Goal: Information Seeking & Learning: Learn about a topic

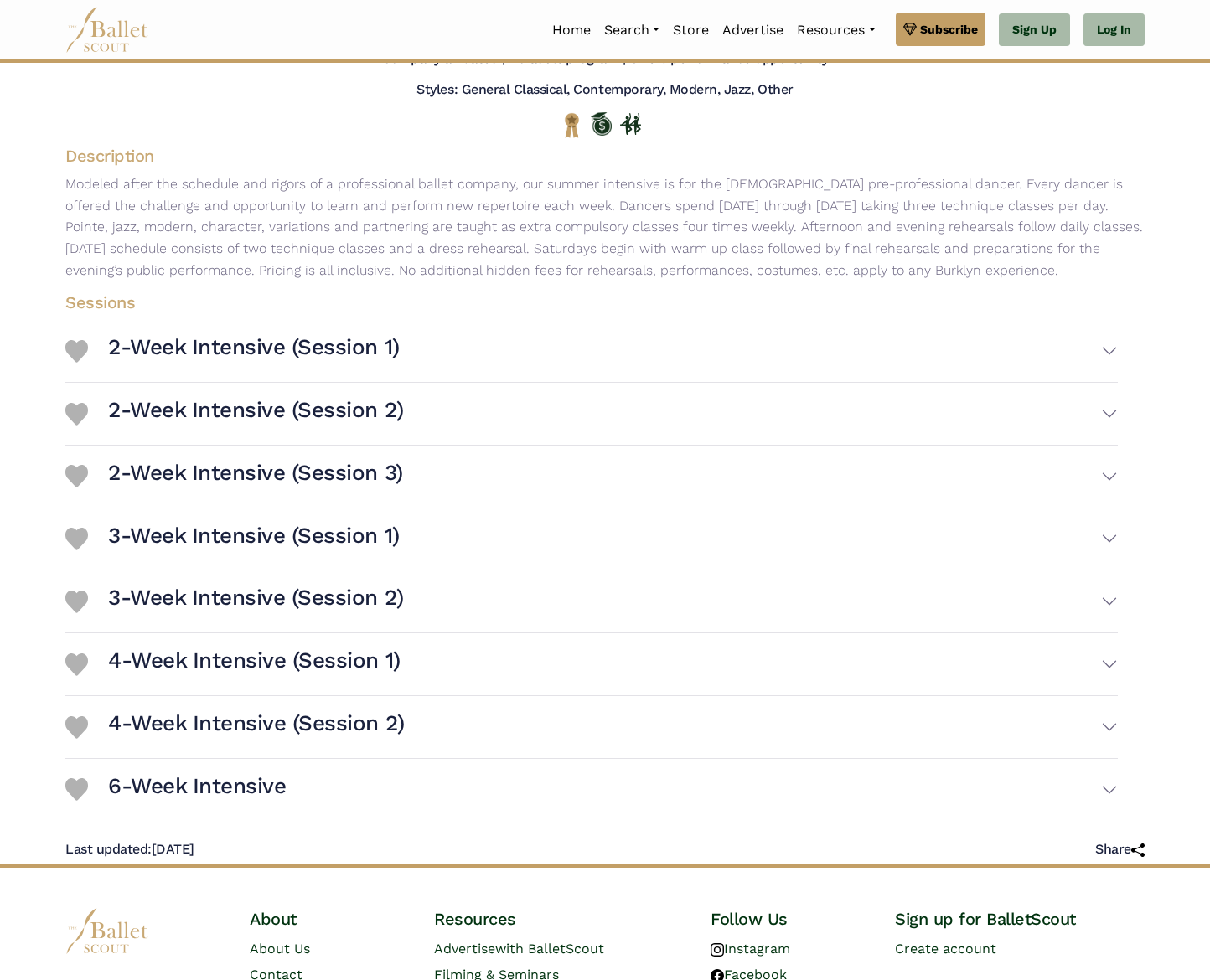
scroll to position [168, 0]
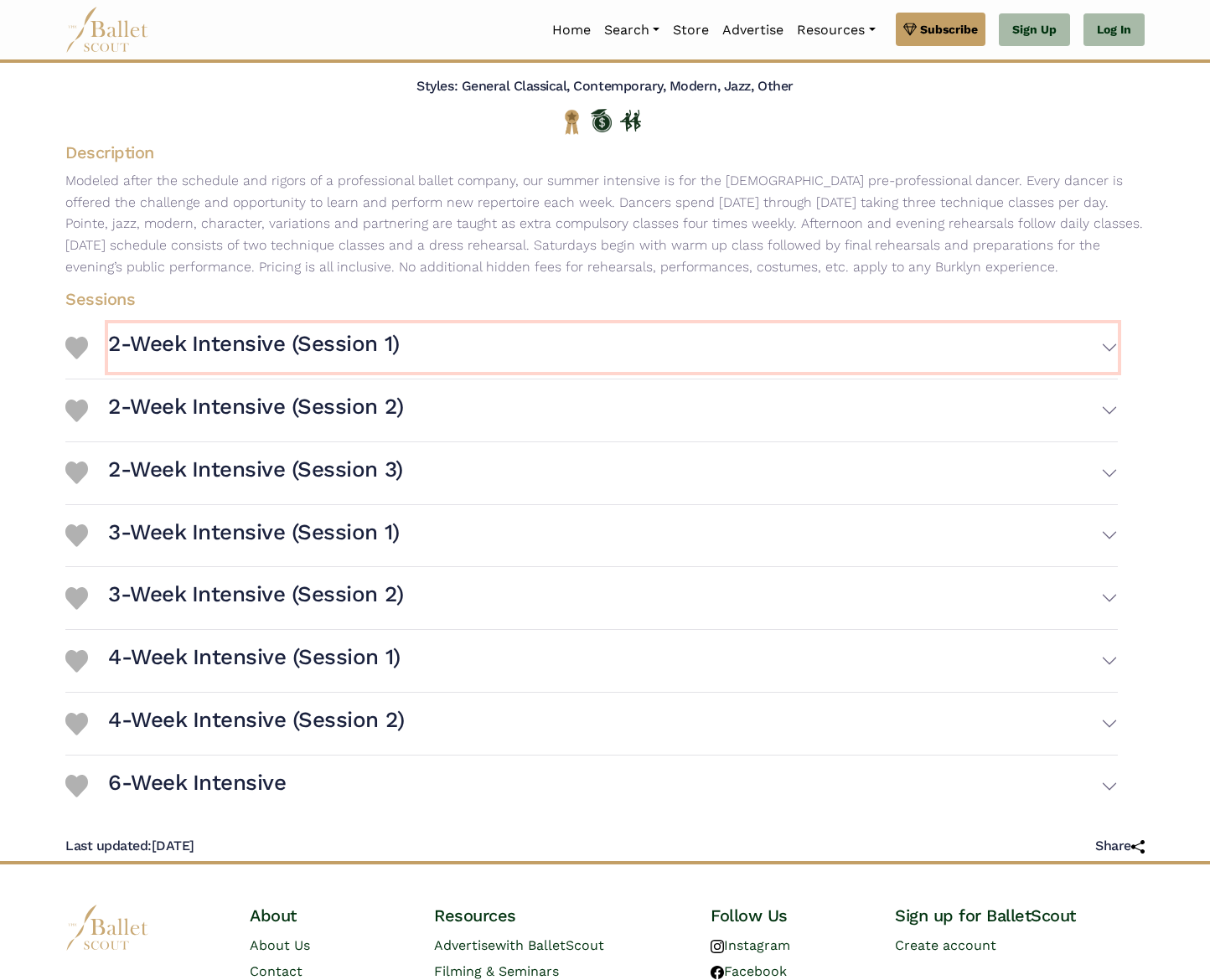
click at [1025, 365] on button "2-Week Intensive (Session 1)" at bounding box center [613, 347] width 1009 height 48
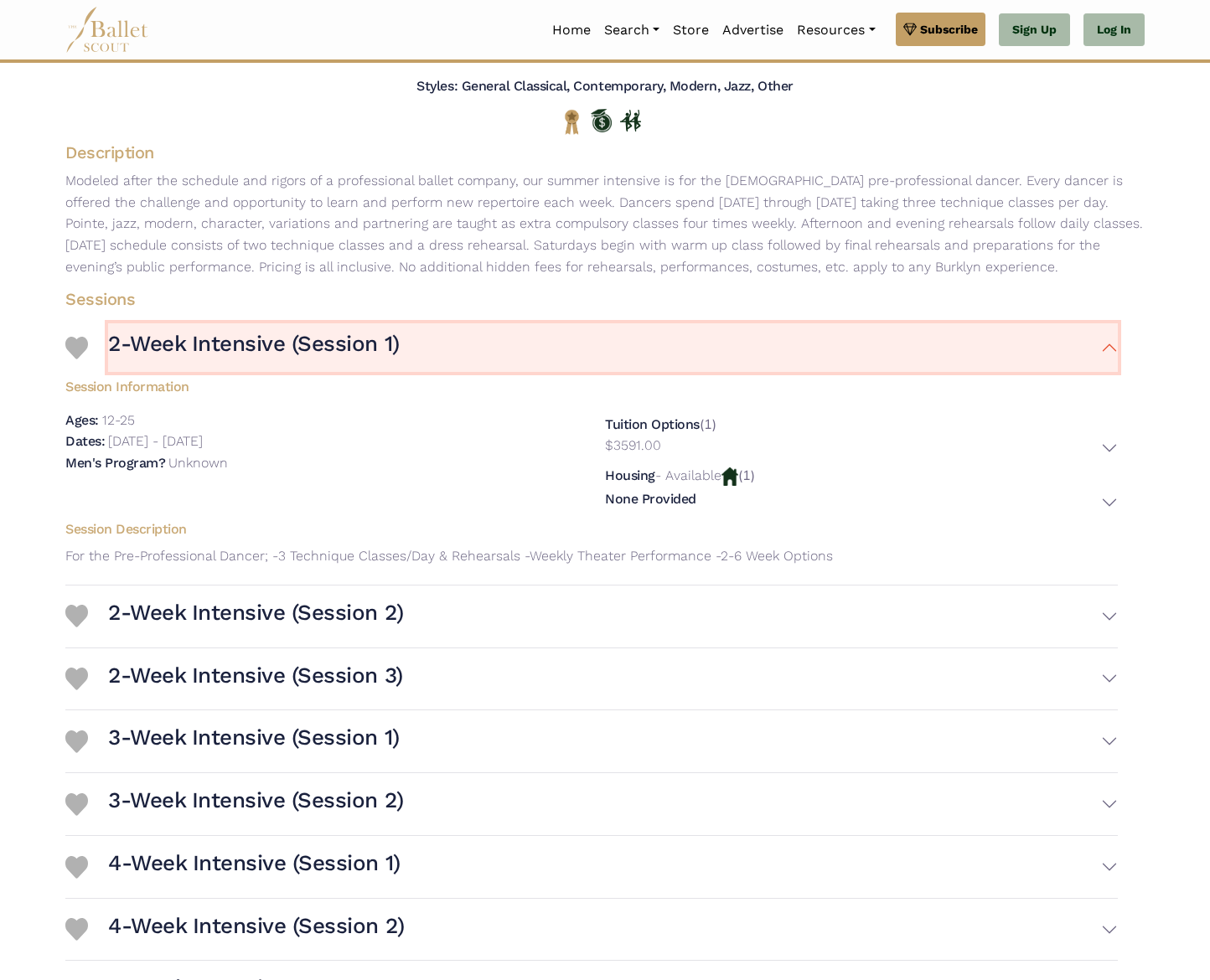
click at [1096, 352] on button "2-Week Intensive (Session 1)" at bounding box center [613, 347] width 1009 height 48
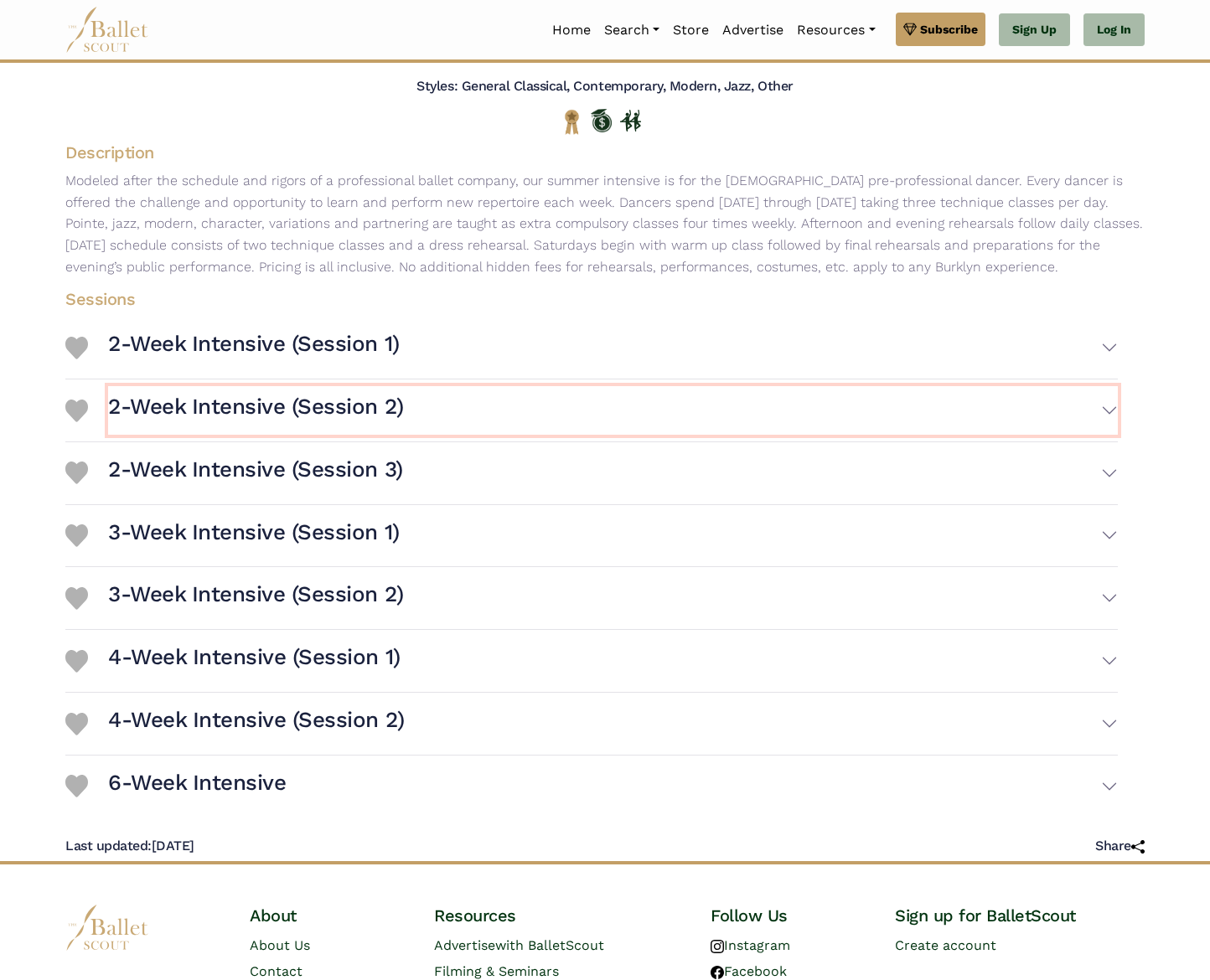
click at [1091, 402] on button "2-Week Intensive (Session 2)" at bounding box center [613, 410] width 1009 height 48
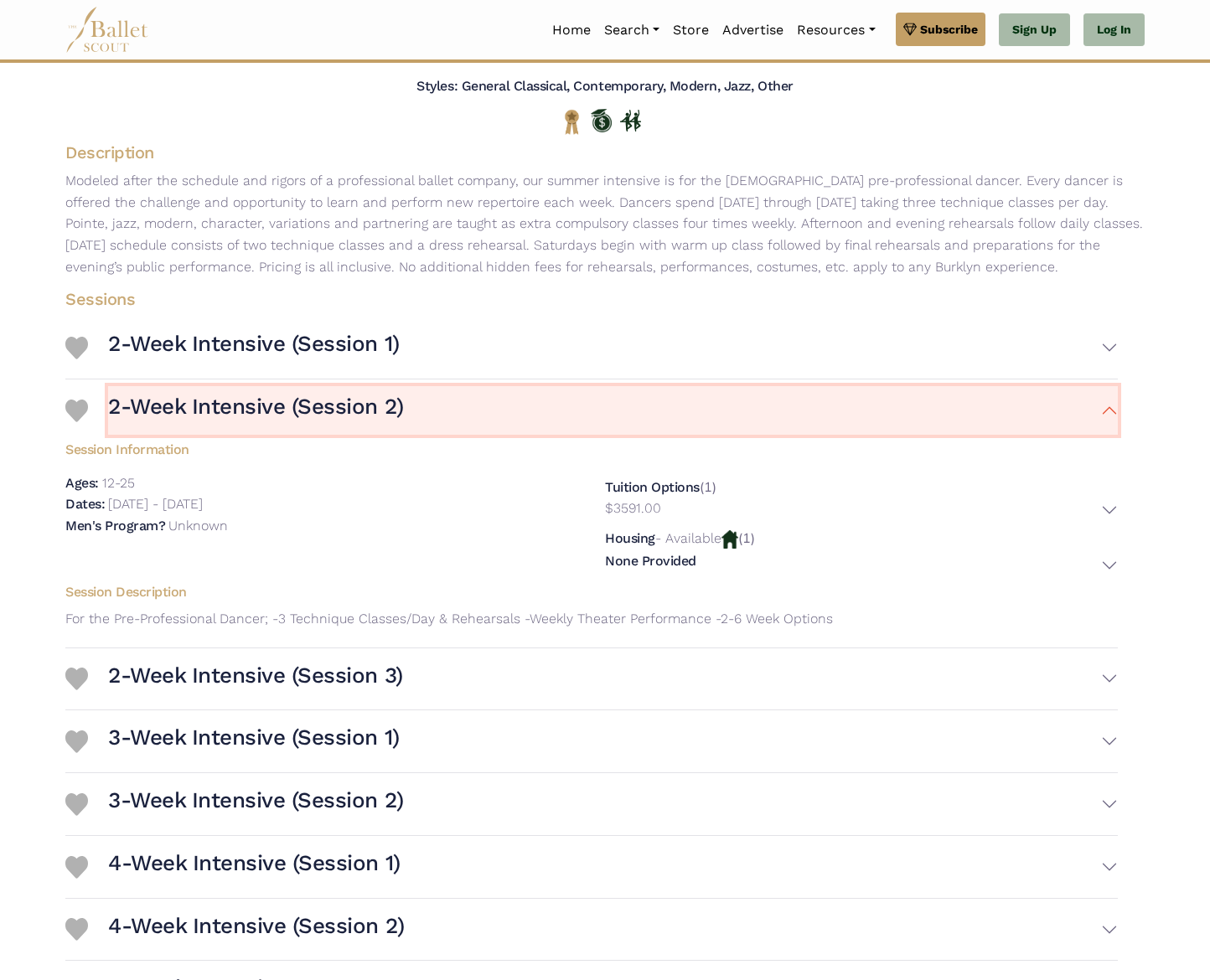
click at [1091, 402] on button "2-Week Intensive (Session 2)" at bounding box center [613, 410] width 1009 height 48
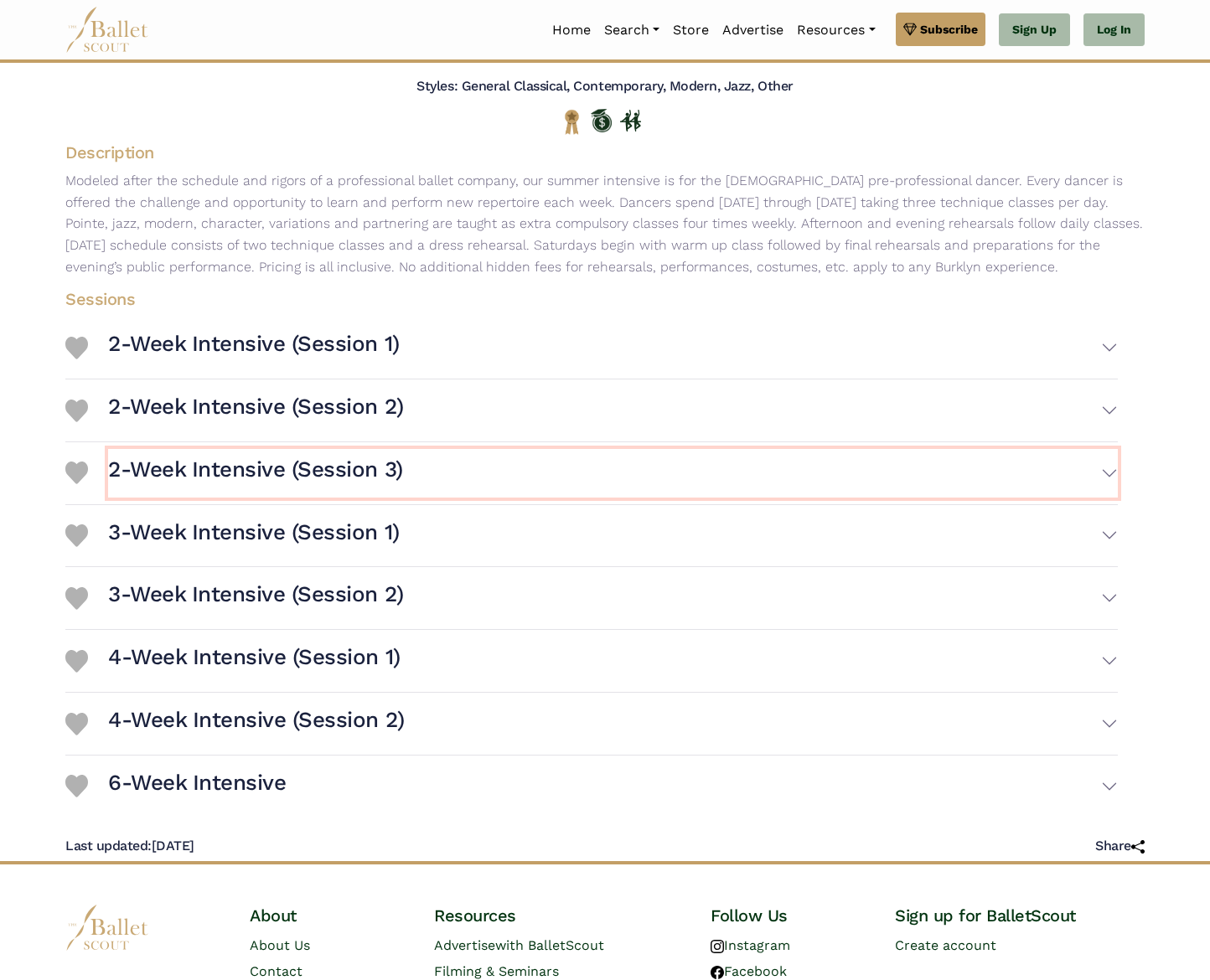
click at [1067, 449] on button "2-Week Intensive (Session 3)" at bounding box center [613, 473] width 1009 height 48
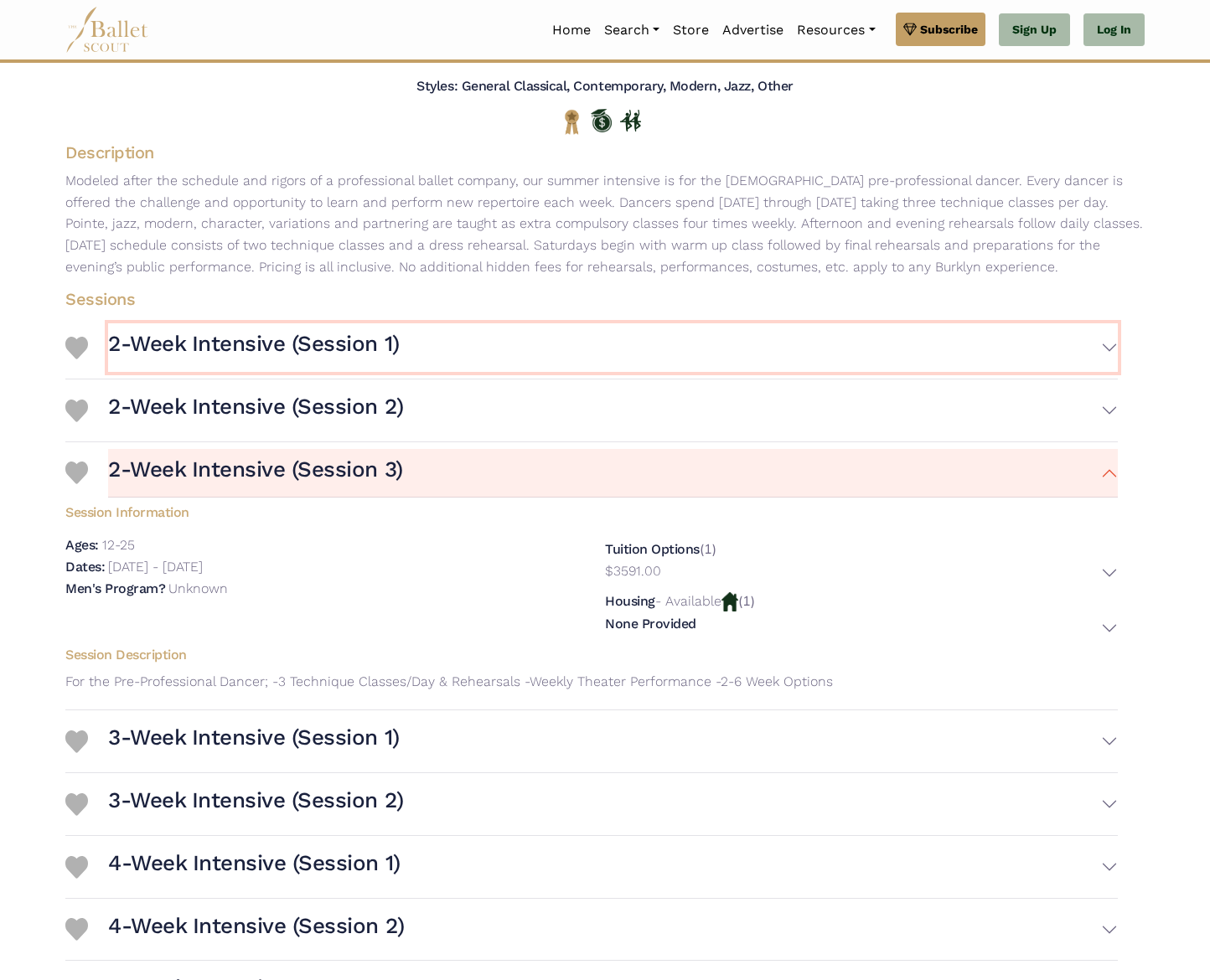
click at [447, 336] on button "2-Week Intensive (Session 1)" at bounding box center [613, 347] width 1009 height 48
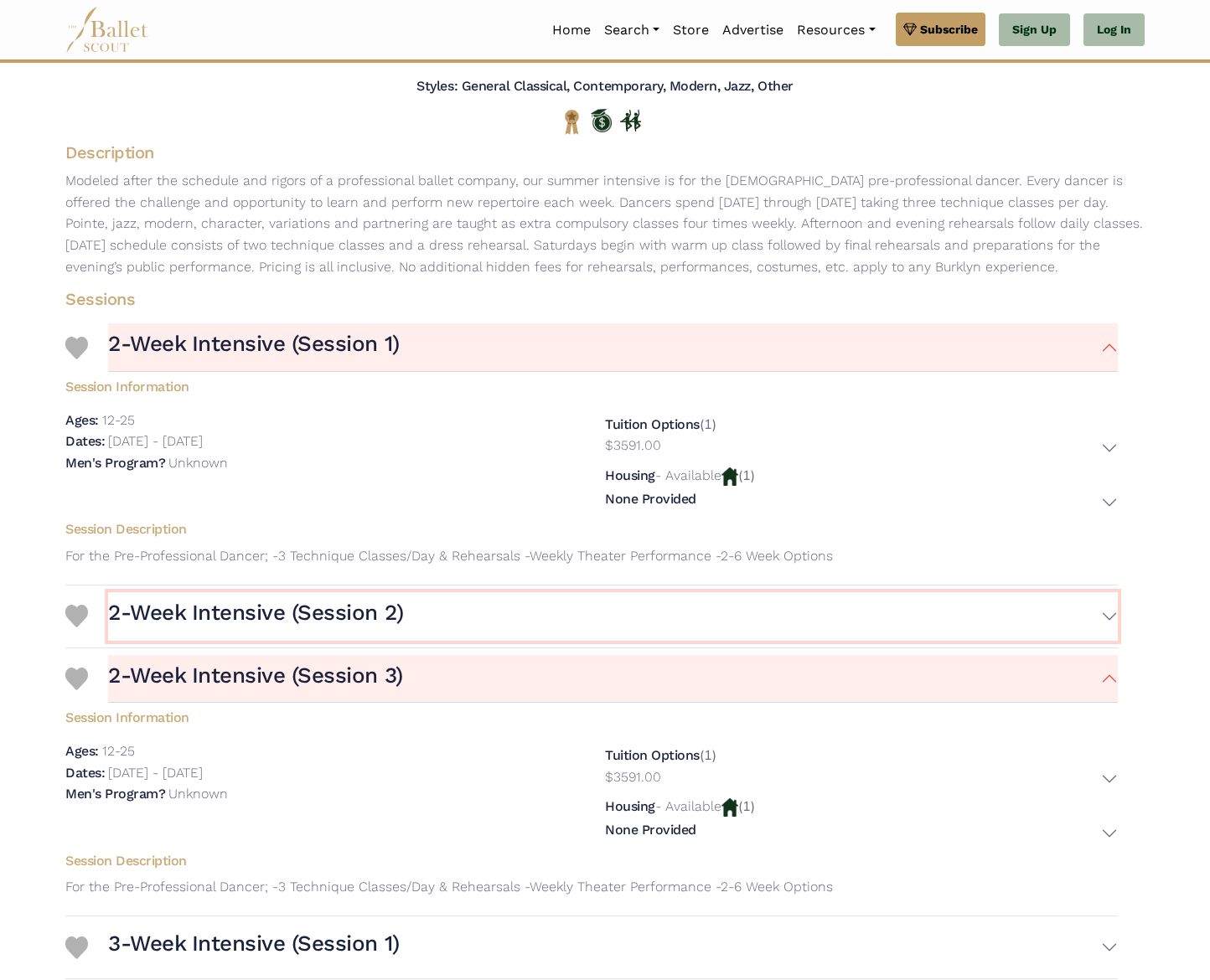
click at [401, 615] on h3 "2-Week Intensive (Session 2)" at bounding box center [256, 613] width 295 height 28
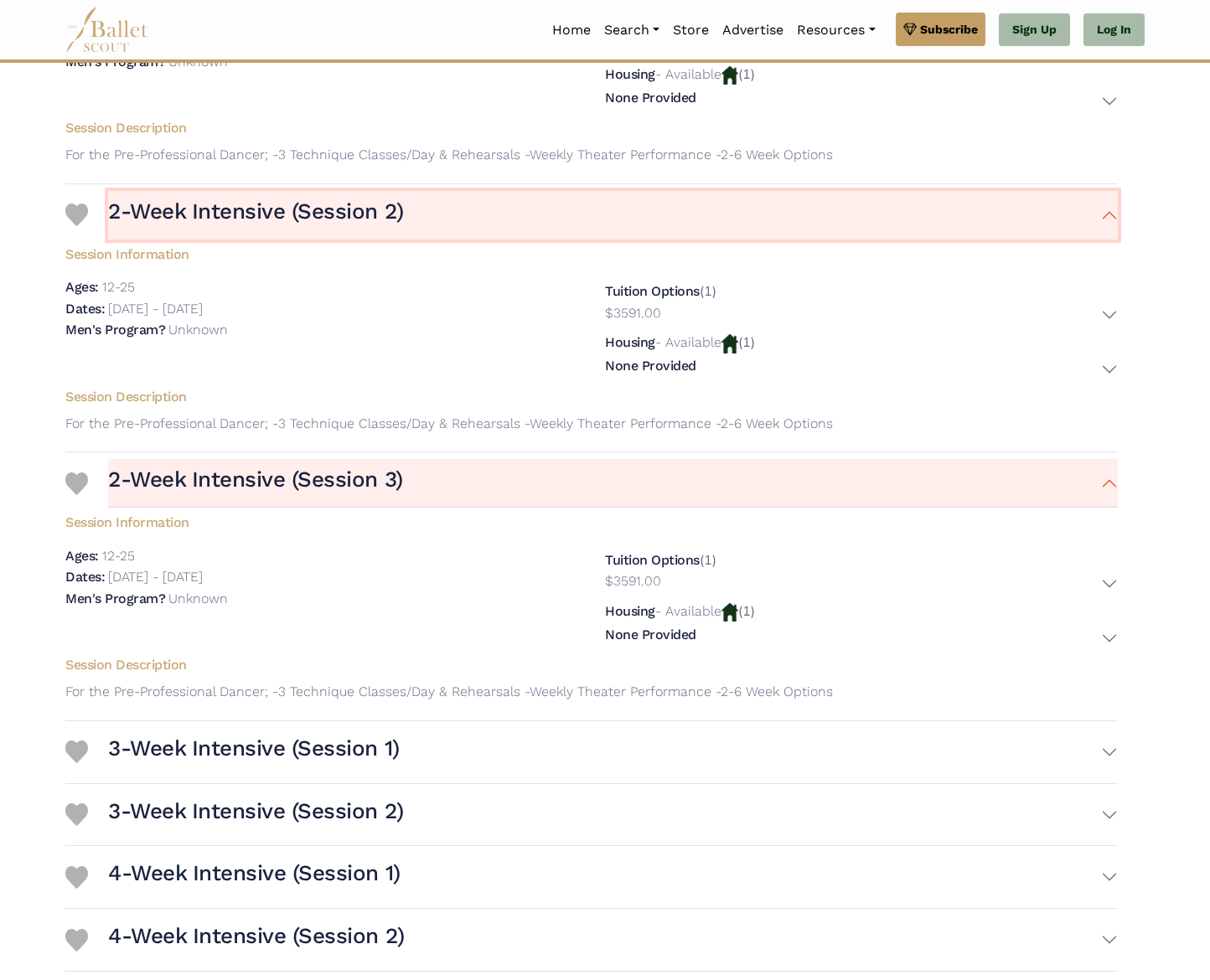
scroll to position [670, 0]
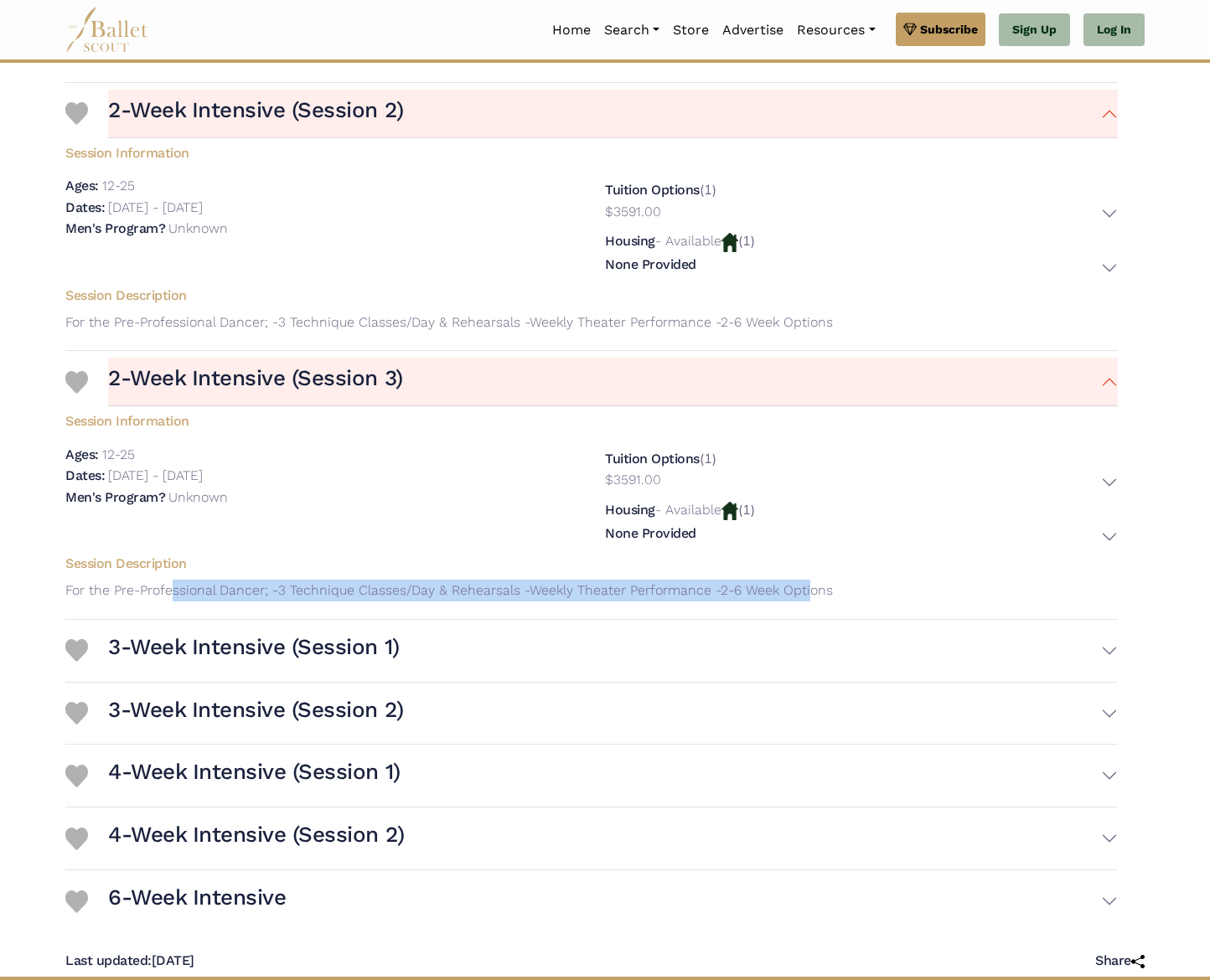
drag, startPoint x: 172, startPoint y: 588, endPoint x: 811, endPoint y: 586, distance: 639.0
click at [811, 586] on p "For the Pre-Professional Dancer; -3 Technique Classes/Day & Rehearsals -Weekly …" at bounding box center [592, 591] width 1080 height 22
drag, startPoint x: 838, startPoint y: 588, endPoint x: 65, endPoint y: 584, distance: 773.0
click at [65, 584] on p "For the Pre-Professional Dancer; -3 Technique Classes/Day & Rehearsals -Weekly …" at bounding box center [592, 591] width 1080 height 22
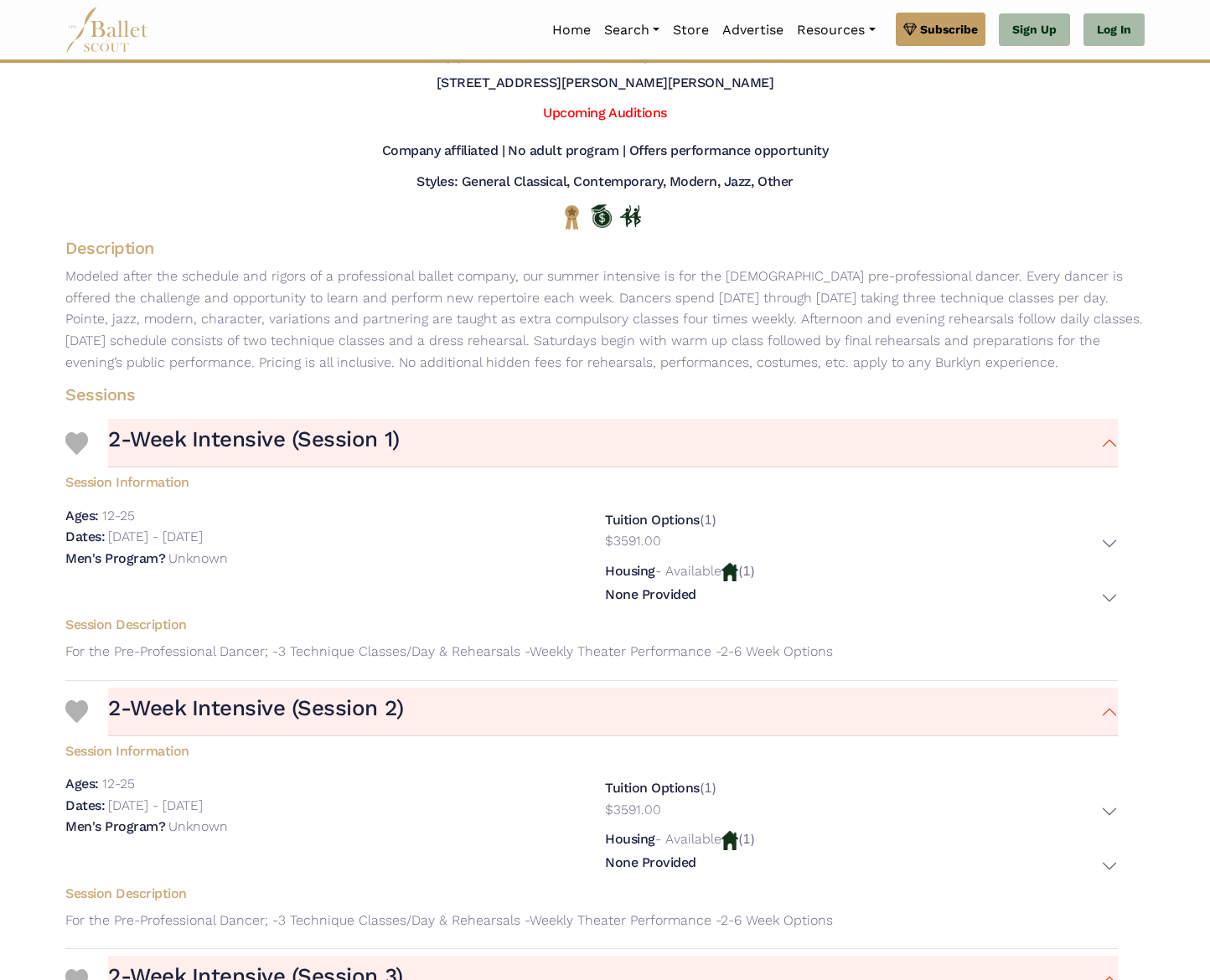
scroll to position [0, 0]
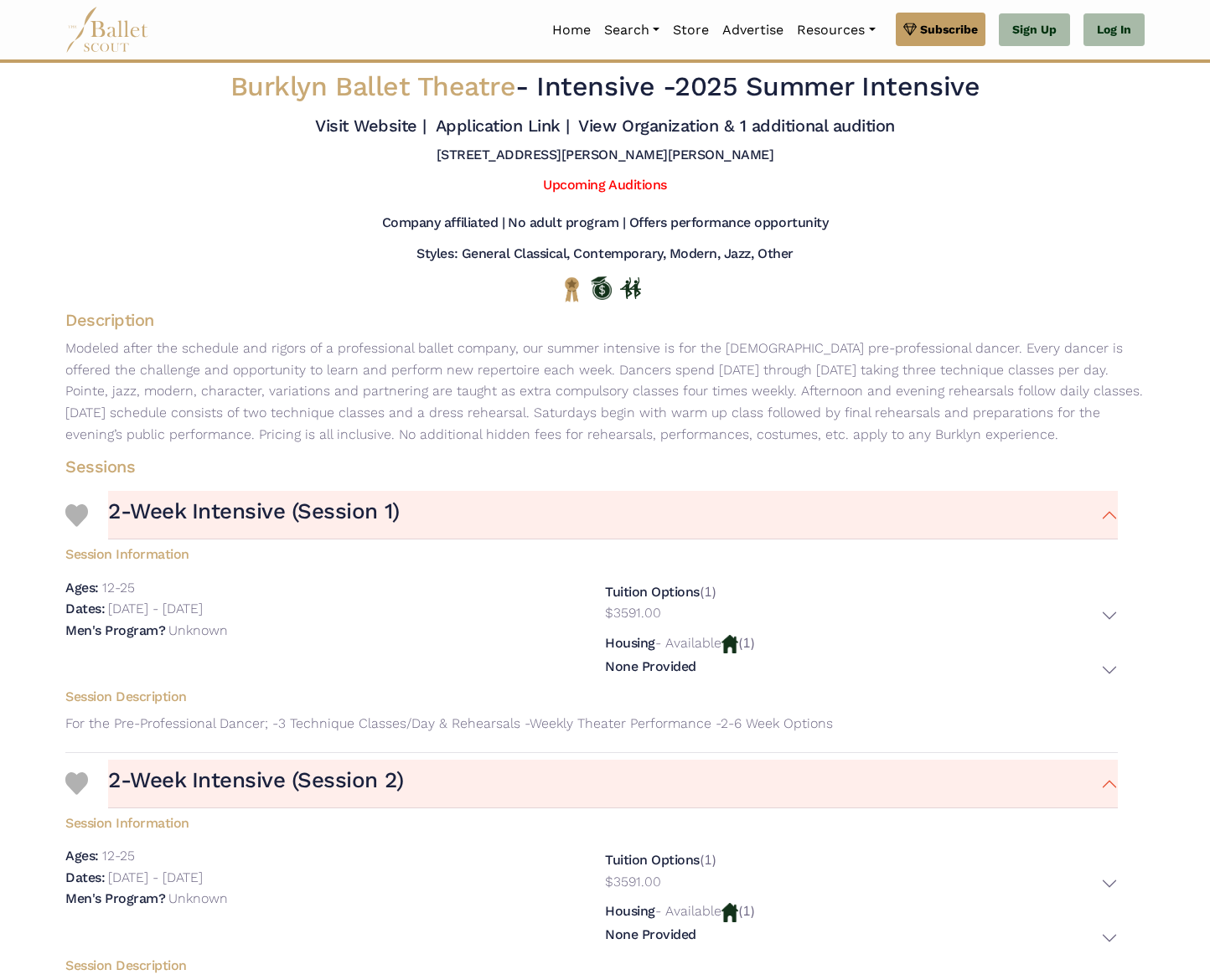
click at [712, 356] on p "Modeled after the schedule and rigors of a professional ballet company, our sum…" at bounding box center [605, 391] width 1106 height 108
click at [567, 174] on div "Upcoming Auditions" at bounding box center [605, 189] width 1106 height 37
click at [574, 183] on link "Upcoming Auditions" at bounding box center [605, 184] width 123 height 15
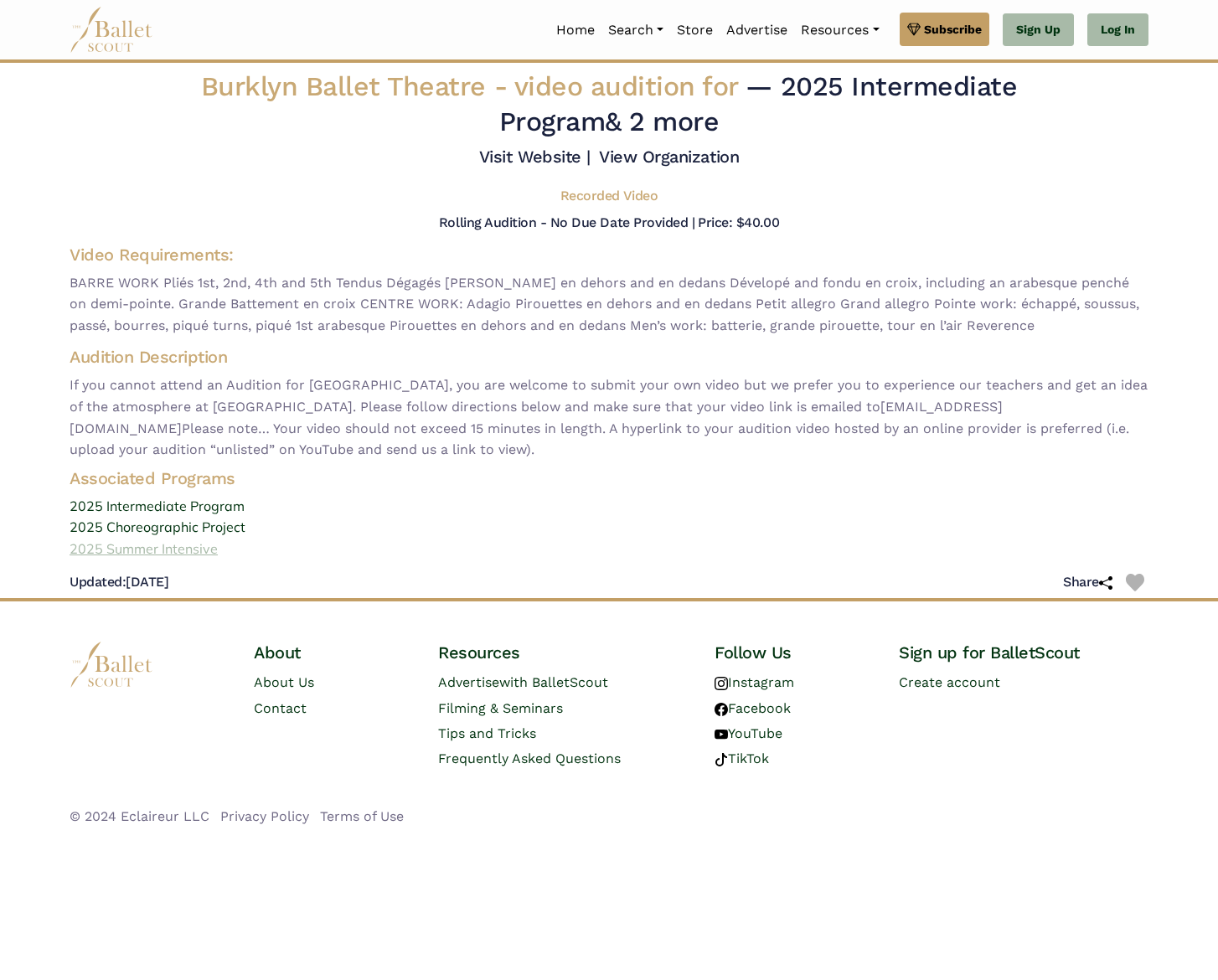
click at [208, 552] on link "2025 Summer Intensive" at bounding box center [609, 550] width 1106 height 22
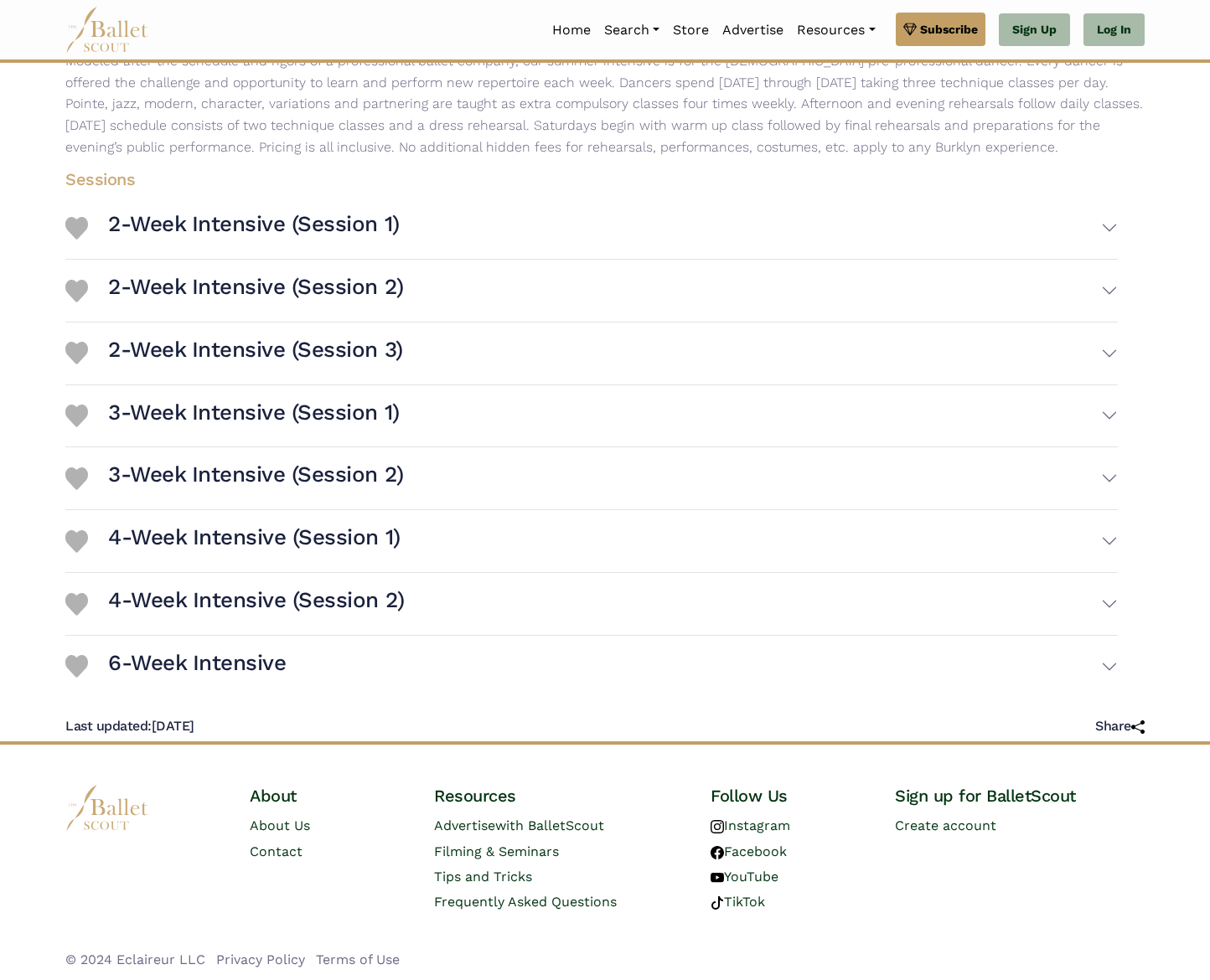
scroll to position [291, 0]
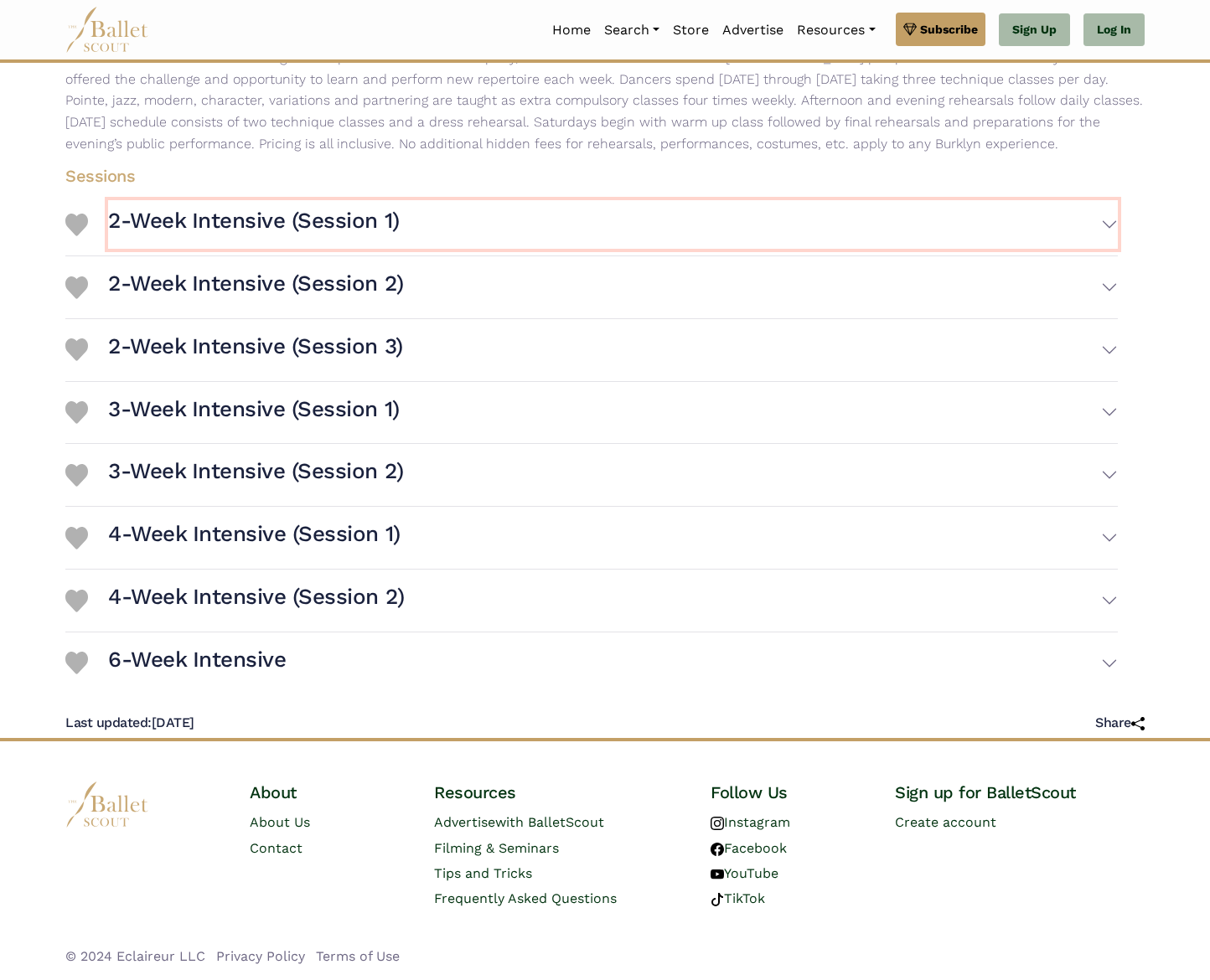
click at [813, 217] on button "2-Week Intensive (Session 1)" at bounding box center [613, 224] width 1009 height 48
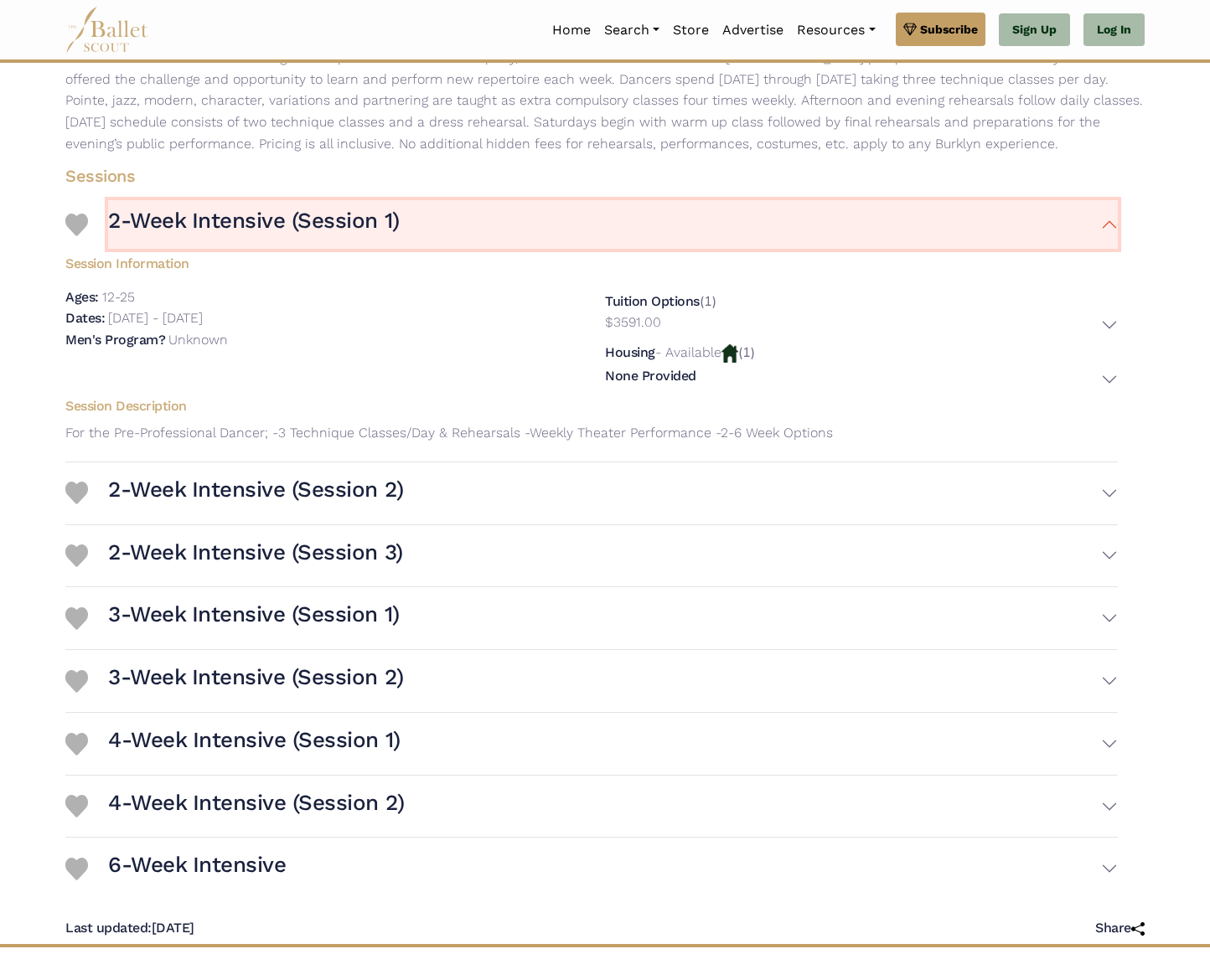
click at [823, 222] on button "2-Week Intensive (Session 1)" at bounding box center [613, 224] width 1009 height 48
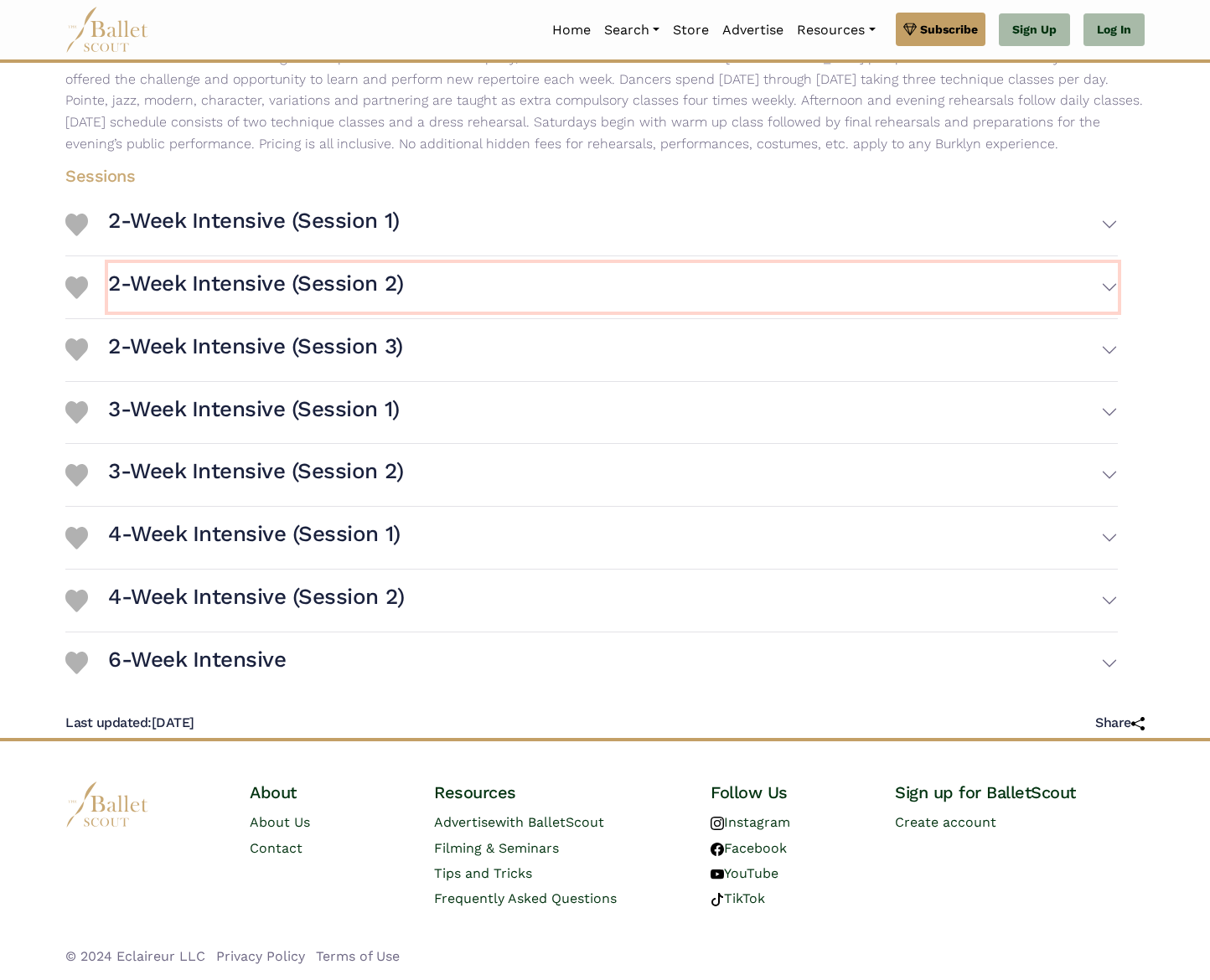
click at [998, 269] on button "2-Week Intensive (Session 2)" at bounding box center [613, 287] width 1009 height 48
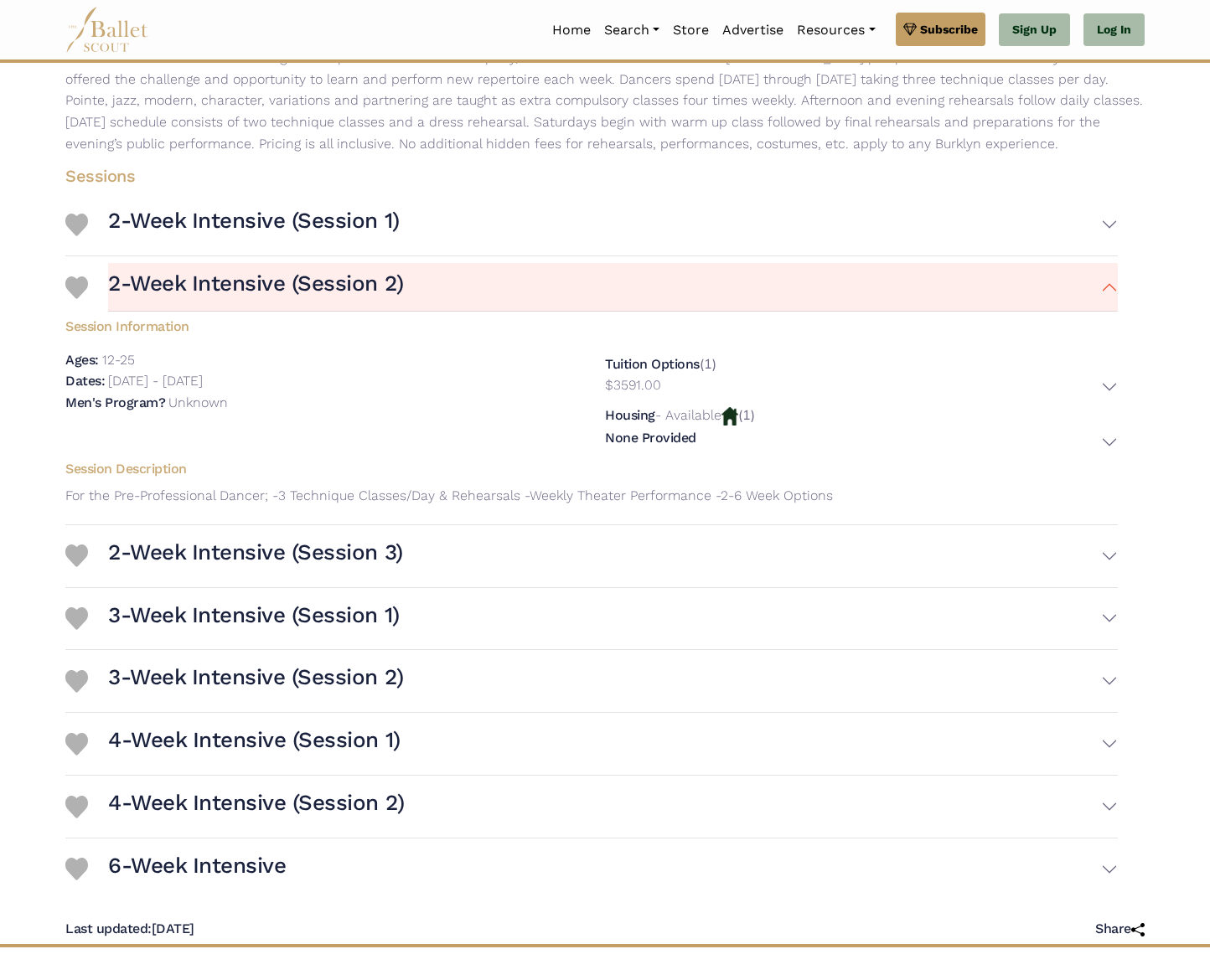
click at [1013, 249] on div "2-Week Intensive (Session 1) Session Information Ages: 12-25" at bounding box center [592, 224] width 1052 height 63
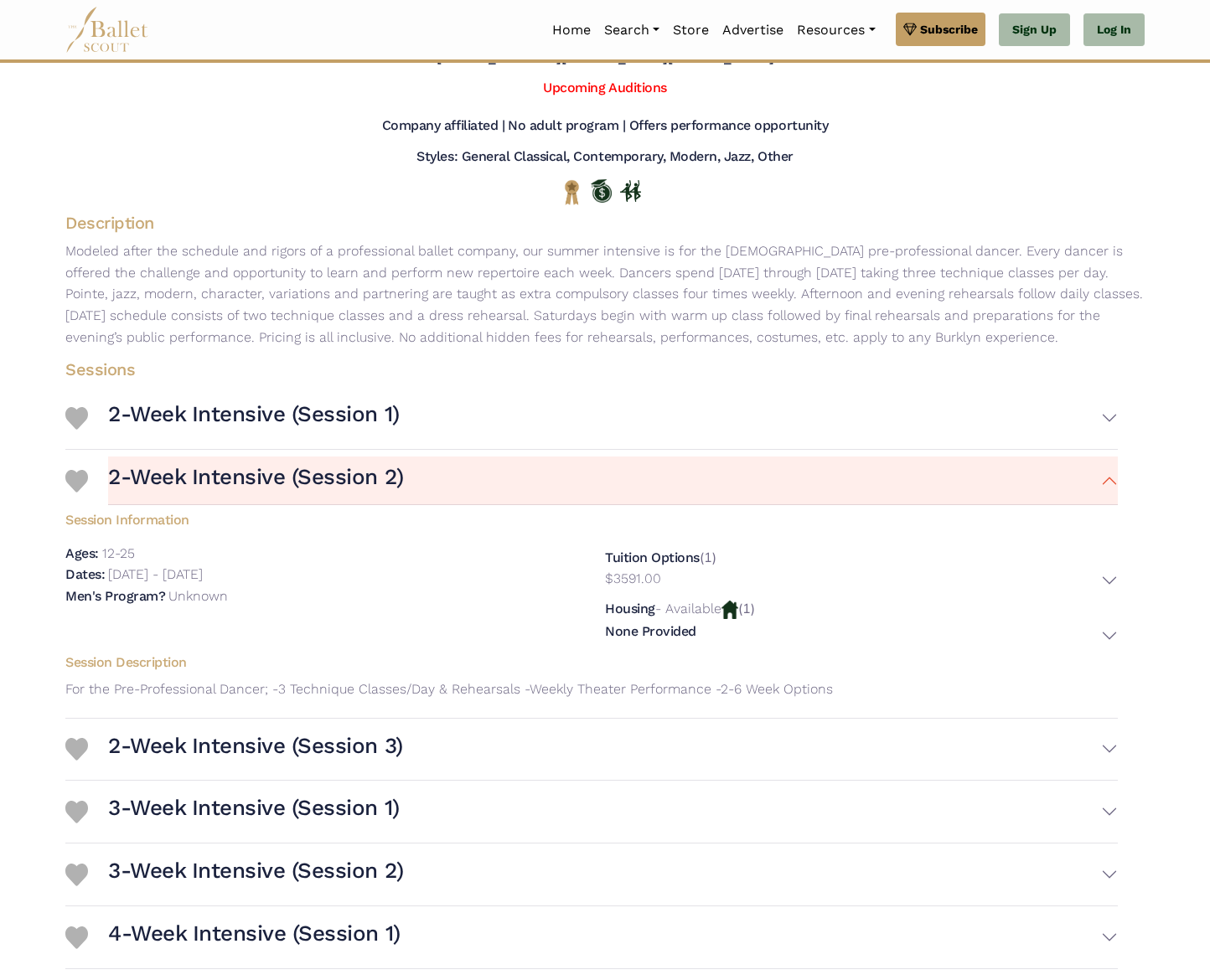
scroll to position [39, 0]
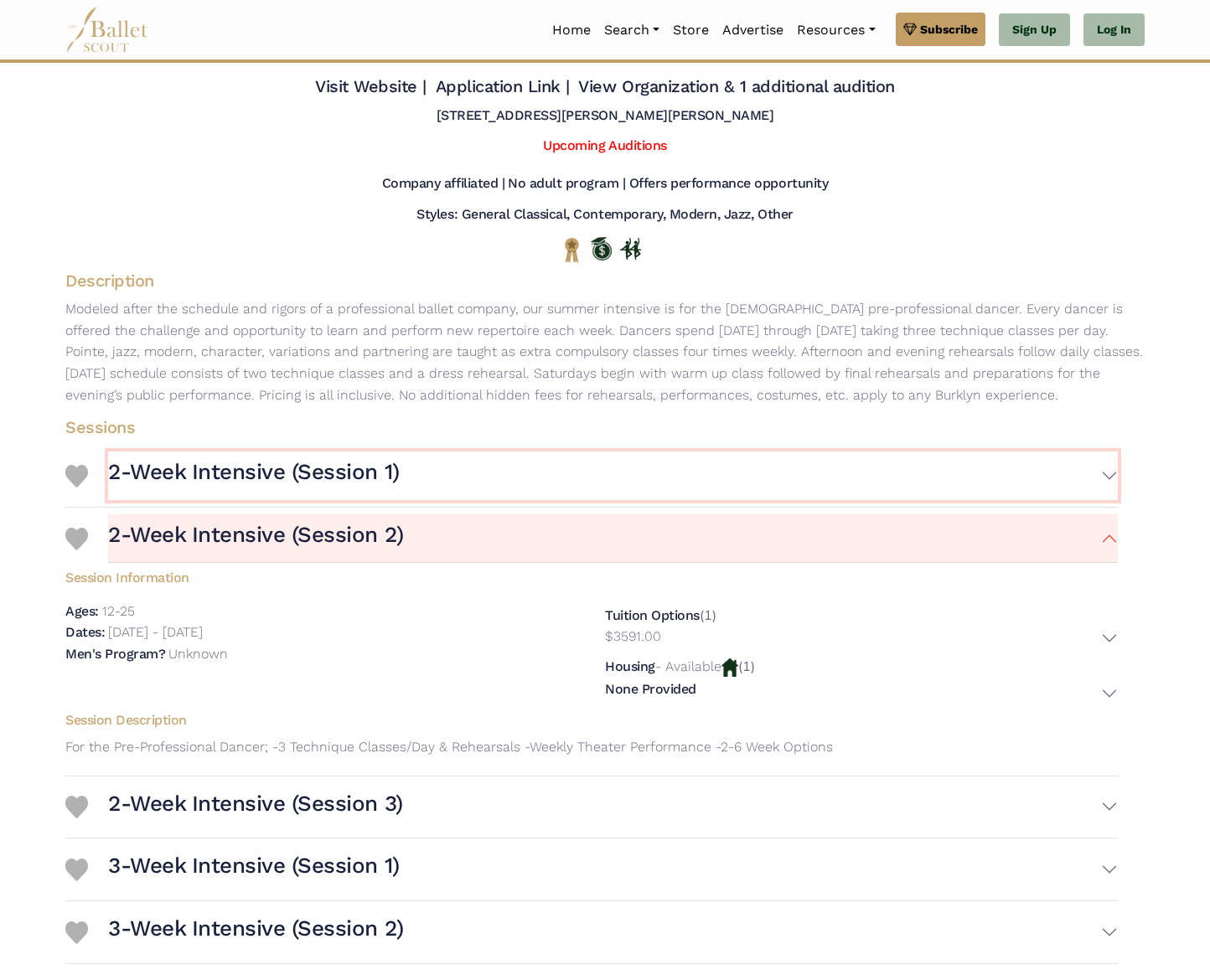
click at [502, 486] on button "2-Week Intensive (Session 1)" at bounding box center [613, 475] width 1009 height 48
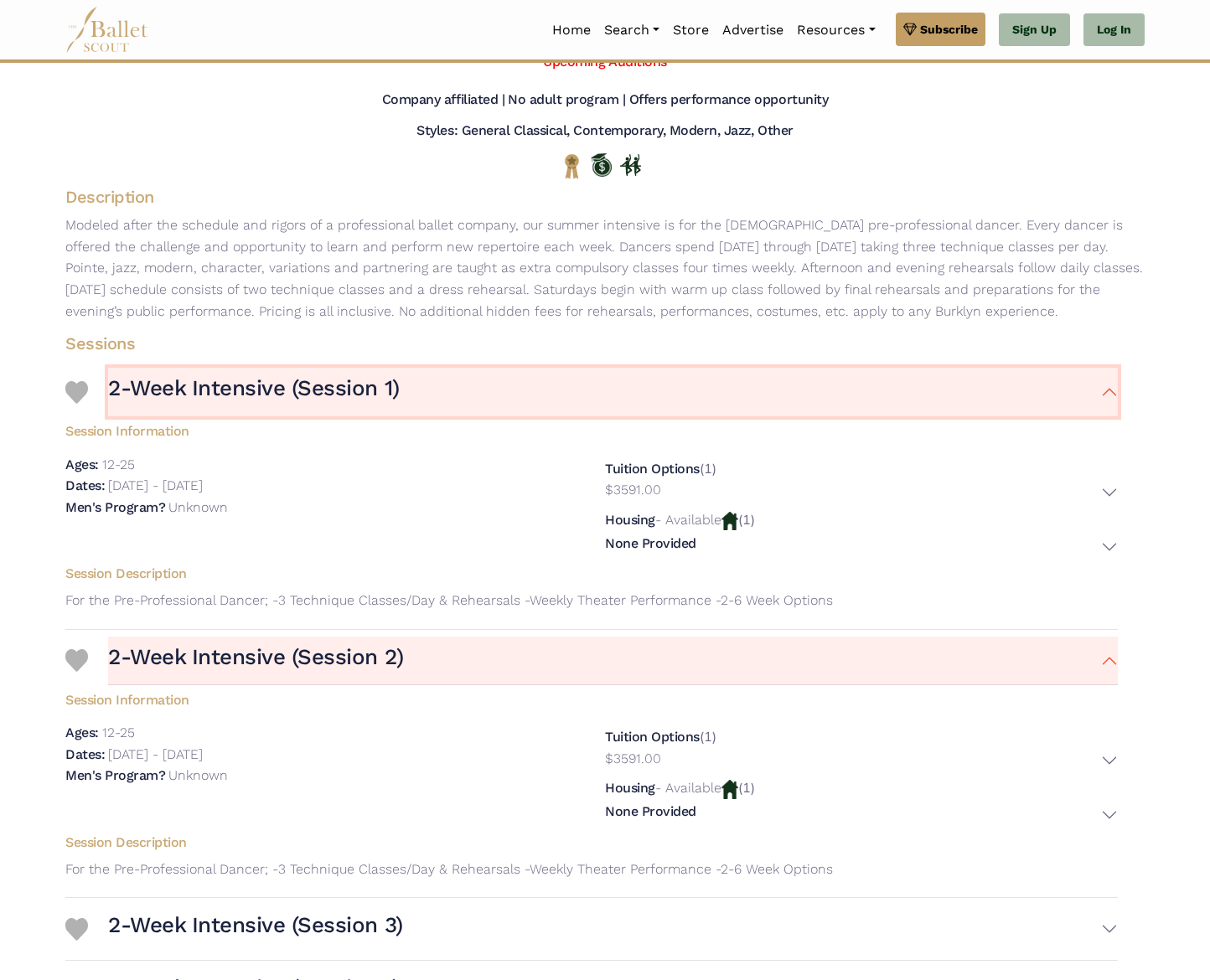
scroll to position [207, 0]
